Goal: Information Seeking & Learning: Learn about a topic

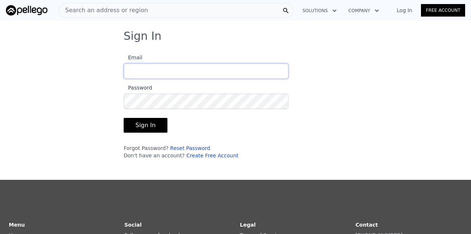
click at [141, 68] on input "Email" at bounding box center [206, 70] width 165 height 15
type input "[EMAIL_ADDRESS][DOMAIN_NAME]"
click at [124, 118] on button "Sign In" at bounding box center [146, 125] width 44 height 15
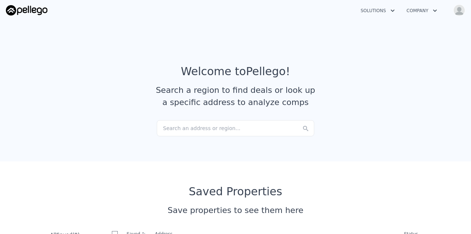
checkbox input "true"
click at [424, 15] on button "Company" at bounding box center [422, 10] width 42 height 13
click at [458, 14] on img "button" at bounding box center [459, 10] width 12 height 12
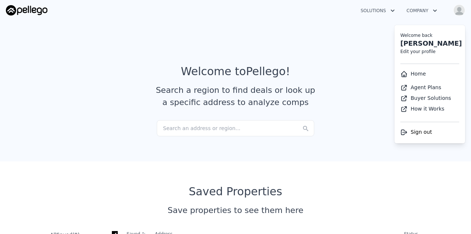
click at [458, 14] on img "button" at bounding box center [459, 10] width 12 height 12
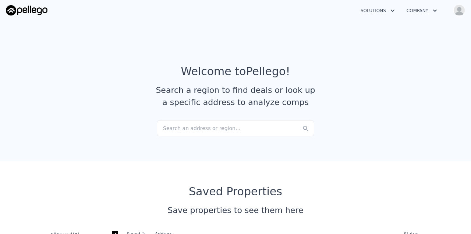
click at [32, 9] on img at bounding box center [27, 10] width 42 height 10
click at [180, 132] on div "Search an address or region..." at bounding box center [236, 128] width 158 height 16
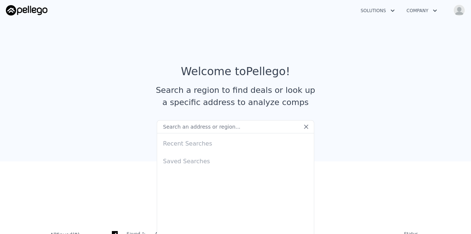
click at [323, 33] on section "Welcome to Pellego ! Search a region to find deals or look up a specific addres…" at bounding box center [235, 90] width 471 height 144
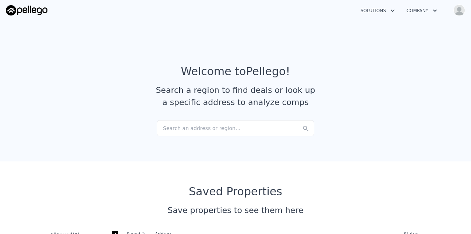
click at [365, 17] on div "Solutions Company Open main menu Open user menu" at bounding box center [235, 10] width 459 height 18
click at [367, 15] on button "Solutions" at bounding box center [378, 10] width 46 height 13
click at [303, 36] on section "Welcome to Pellego ! Search a region to find deals or look up a specific addres…" at bounding box center [235, 90] width 471 height 144
click at [240, 133] on div "Search an address or region..." at bounding box center [236, 128] width 158 height 16
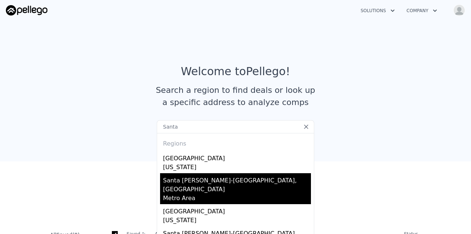
type input "Santa"
click at [209, 194] on div "Metro Area" at bounding box center [237, 199] width 148 height 10
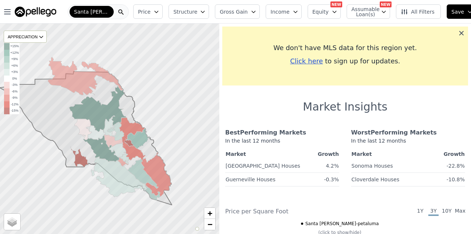
click at [459, 33] on icon at bounding box center [461, 33] width 4 height 4
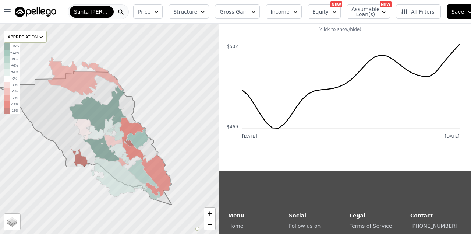
scroll to position [142, 0]
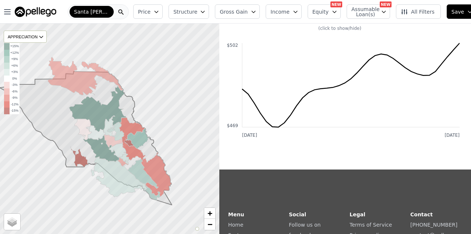
click at [415, 12] on span "1Y" at bounding box center [420, 7] width 10 height 9
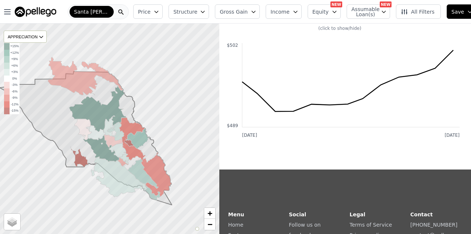
click at [431, 12] on span "3Y" at bounding box center [433, 7] width 10 height 9
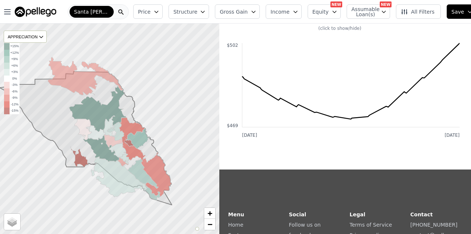
click at [442, 12] on span "10Y" at bounding box center [447, 7] width 10 height 9
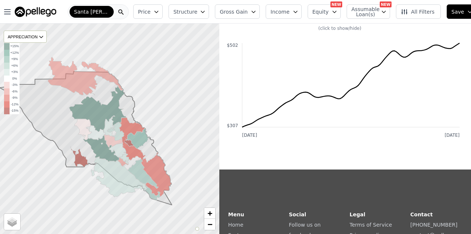
click at [120, 12] on icon at bounding box center [120, 11] width 7 height 7
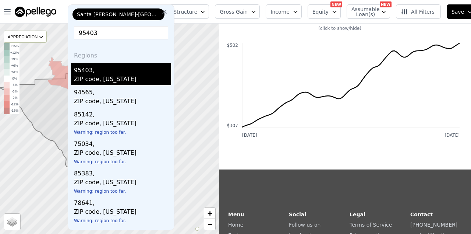
type input "95403"
click at [112, 73] on div "95403," at bounding box center [122, 69] width 97 height 12
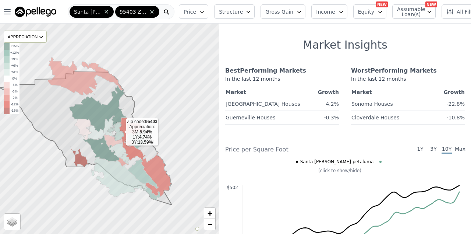
click at [120, 133] on icon at bounding box center [115, 131] width 17 height 19
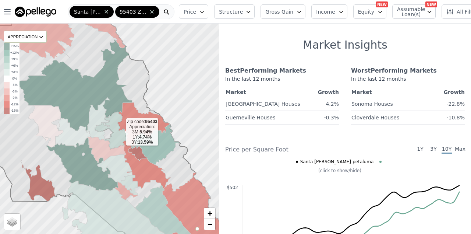
click at [120, 133] on icon at bounding box center [111, 131] width 33 height 38
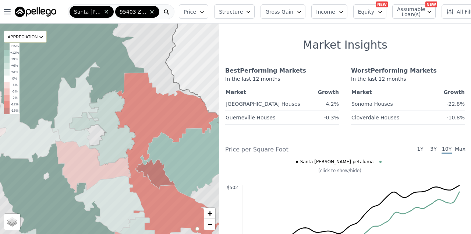
click at [254, 114] on div "Best Performing Markets In the last 12 months Market Growth [GEOGRAPHIC_DATA] 4…" at bounding box center [345, 95] width 240 height 70
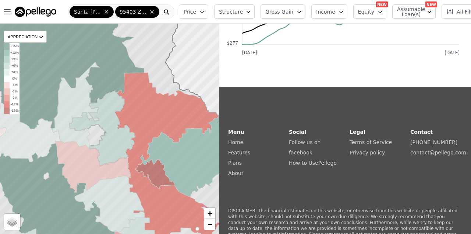
scroll to position [160, 0]
